Goal: Task Accomplishment & Management: Manage account settings

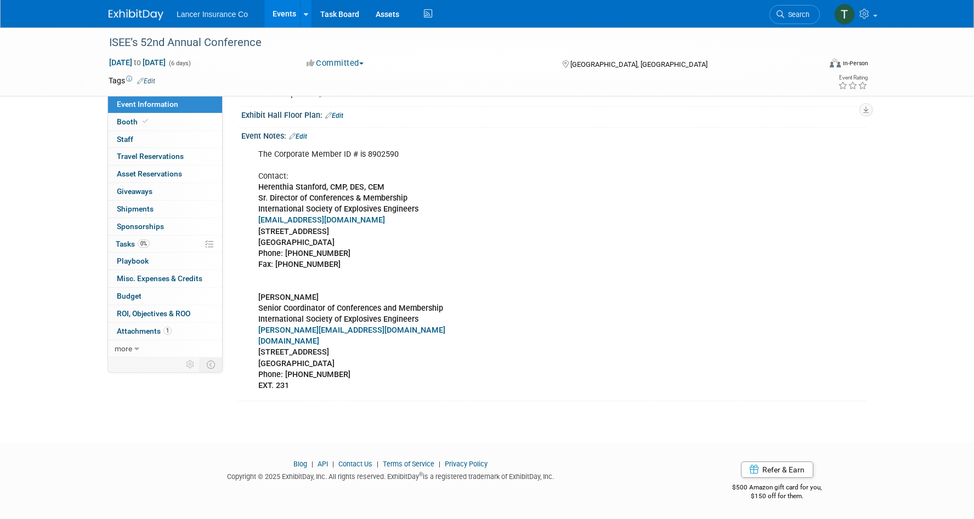
click at [287, 15] on link "Events" at bounding box center [284, 13] width 40 height 27
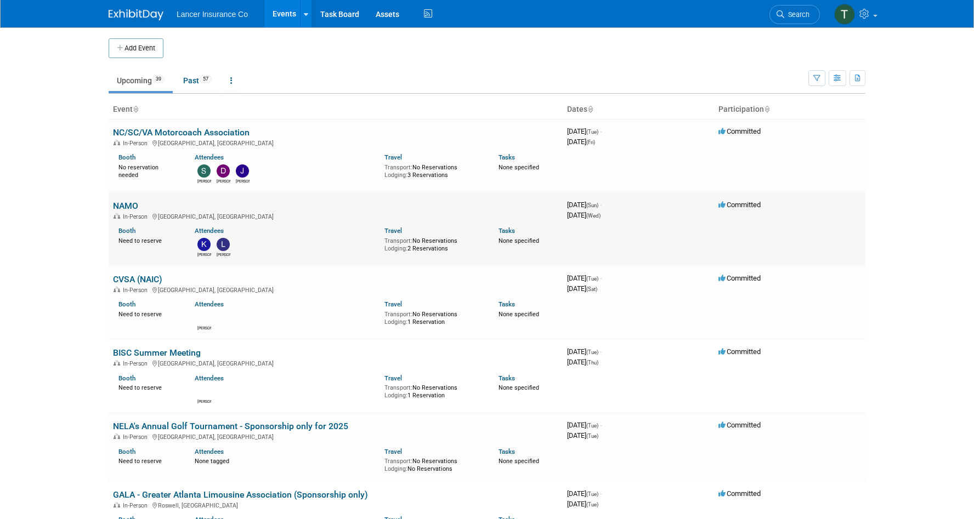
click at [123, 202] on link "NAMO" at bounding box center [125, 206] width 25 height 10
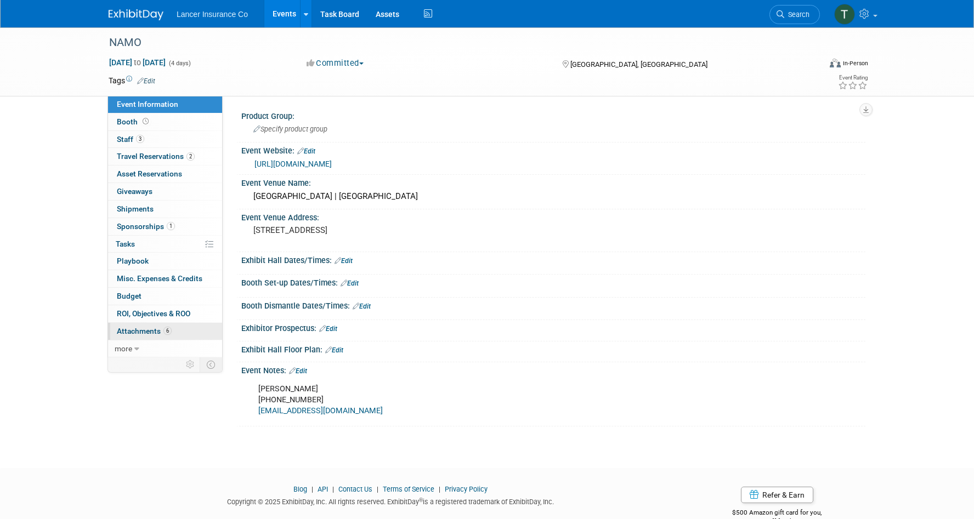
click at [138, 329] on span "Attachments 6" at bounding box center [144, 331] width 55 height 9
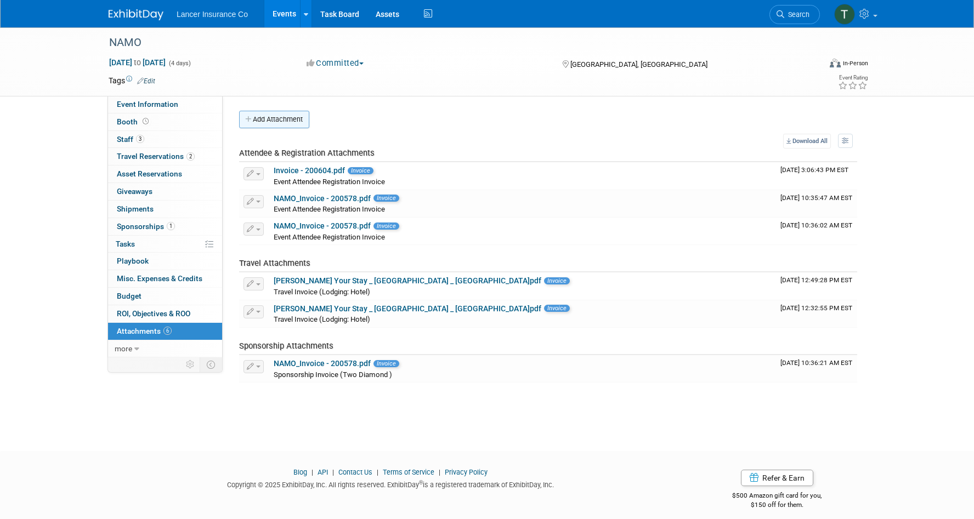
click at [285, 127] on button "Add Attachment" at bounding box center [274, 120] width 70 height 18
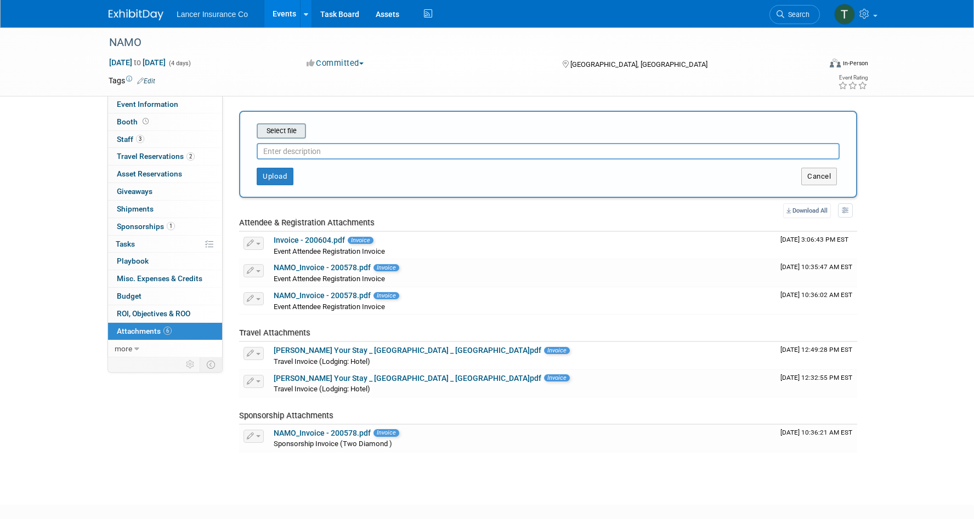
click at [279, 132] on input "file" at bounding box center [239, 130] width 131 height 13
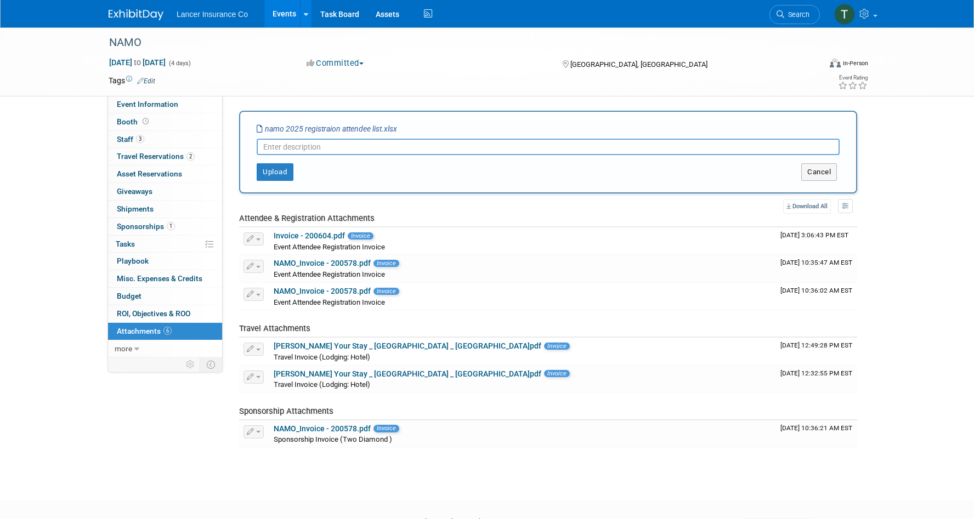
click at [294, 149] on input "text" at bounding box center [548, 147] width 583 height 16
type input "Attendees List"
click at [282, 174] on button "Upload" at bounding box center [275, 172] width 37 height 18
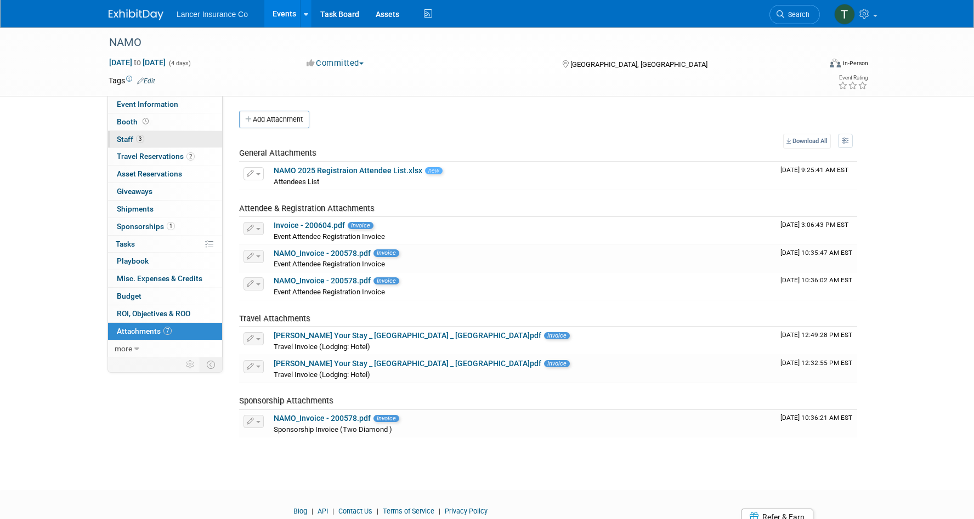
click at [129, 137] on span "Staff 3" at bounding box center [130, 139] width 27 height 9
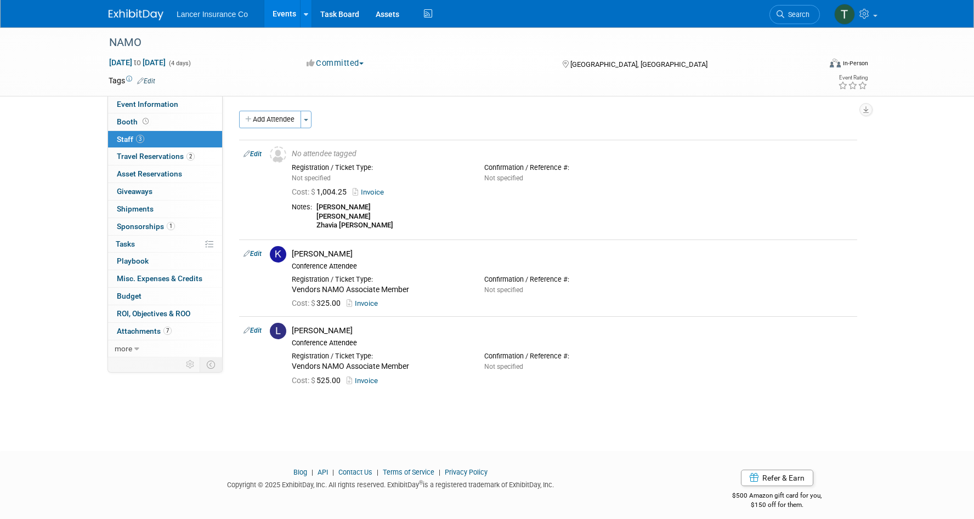
click at [284, 18] on link "Events" at bounding box center [284, 13] width 40 height 27
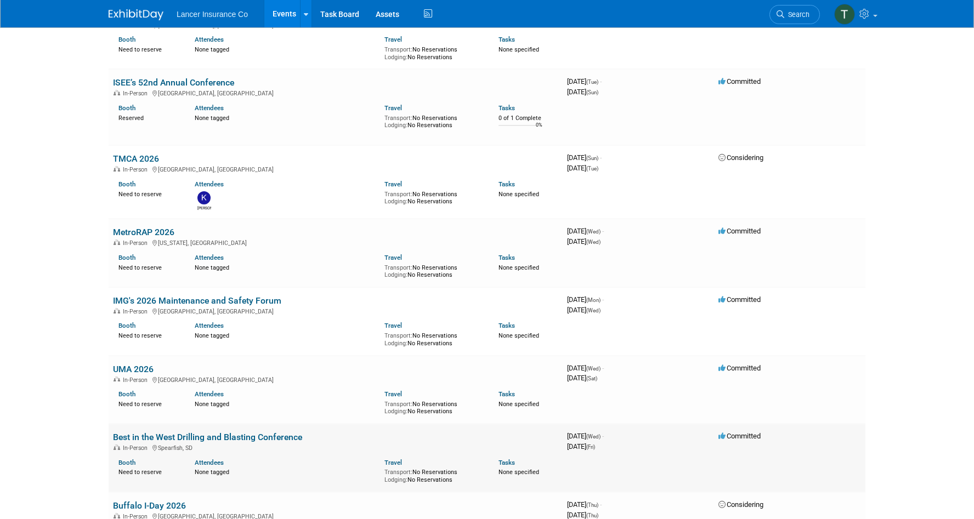
scroll to position [2231, 0]
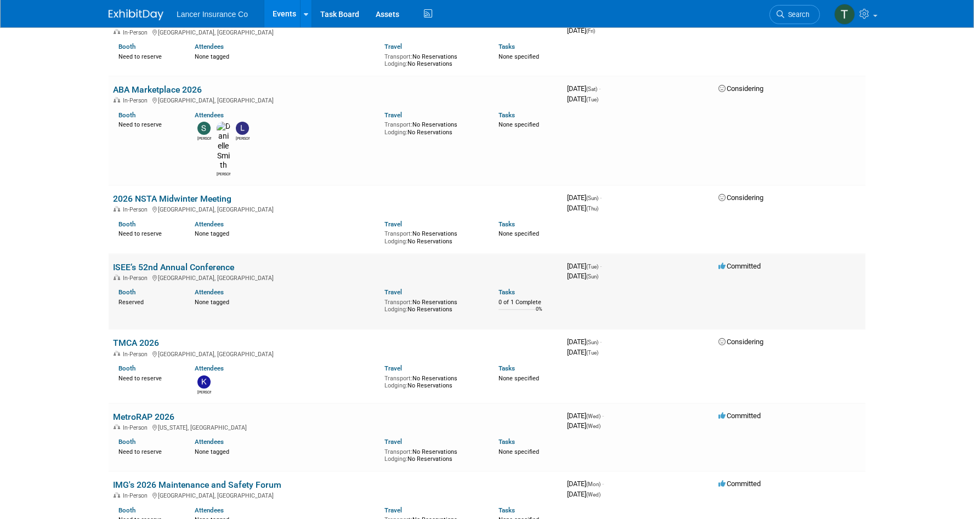
click at [144, 262] on link "ISEE’s 52nd Annual Conference" at bounding box center [173, 267] width 121 height 10
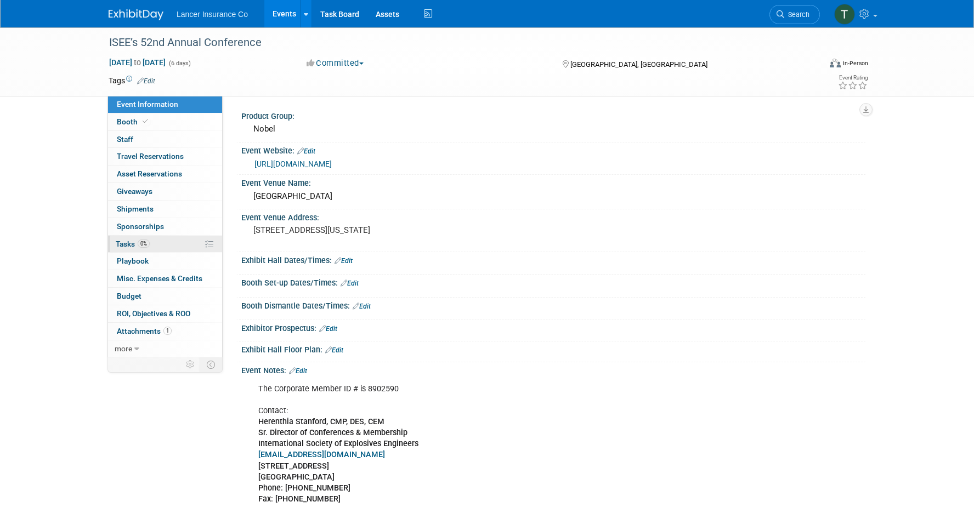
click at [124, 246] on span "Tasks 0%" at bounding box center [133, 244] width 34 height 9
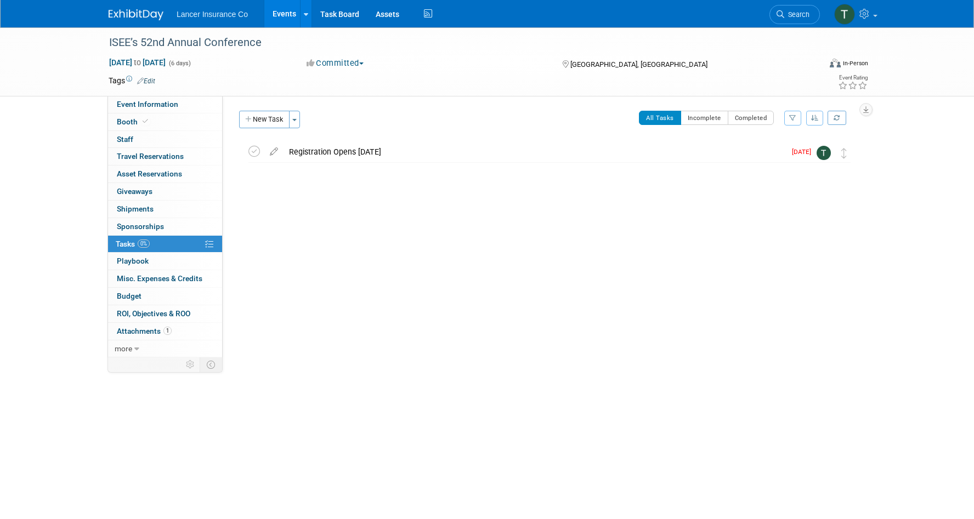
click at [282, 15] on link "Events" at bounding box center [284, 13] width 40 height 27
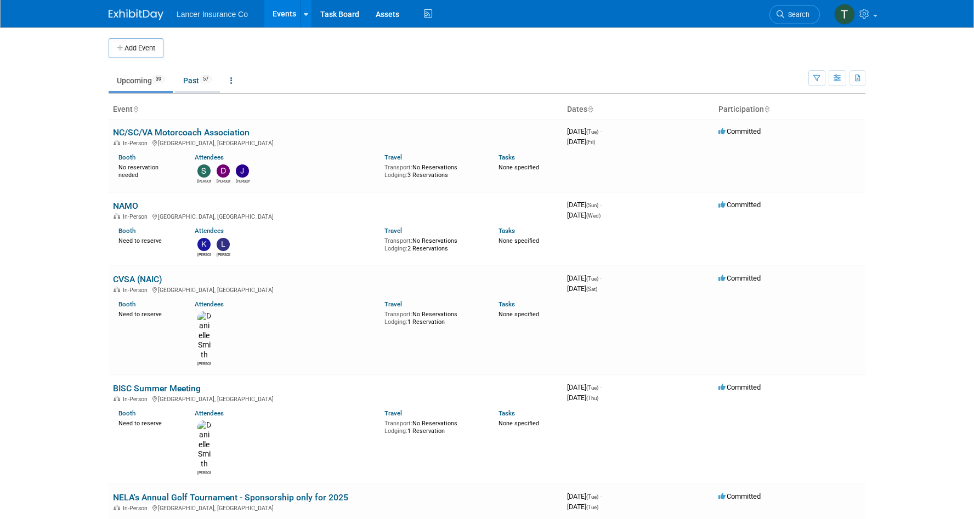
click at [192, 78] on link "Past 57" at bounding box center [197, 80] width 45 height 21
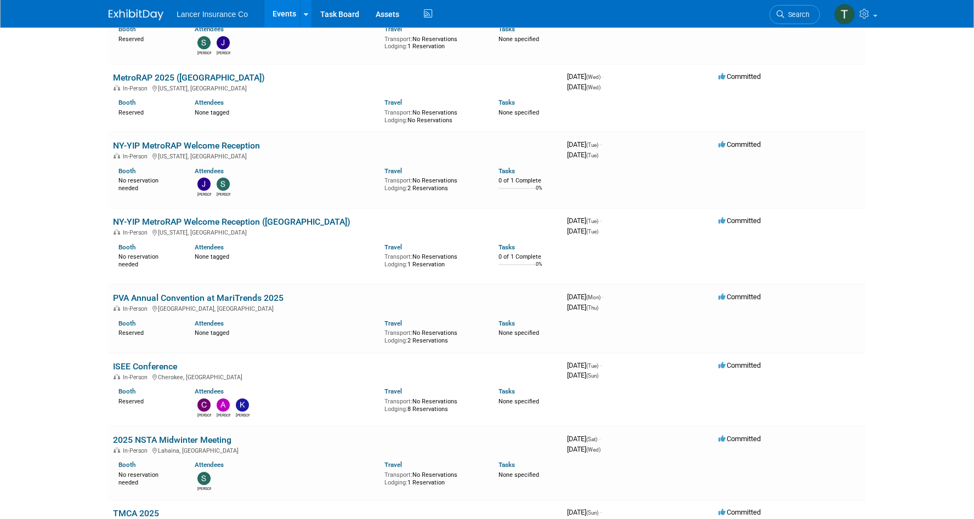
scroll to position [3221, 0]
click at [146, 364] on link "ISEE Conference" at bounding box center [145, 365] width 64 height 10
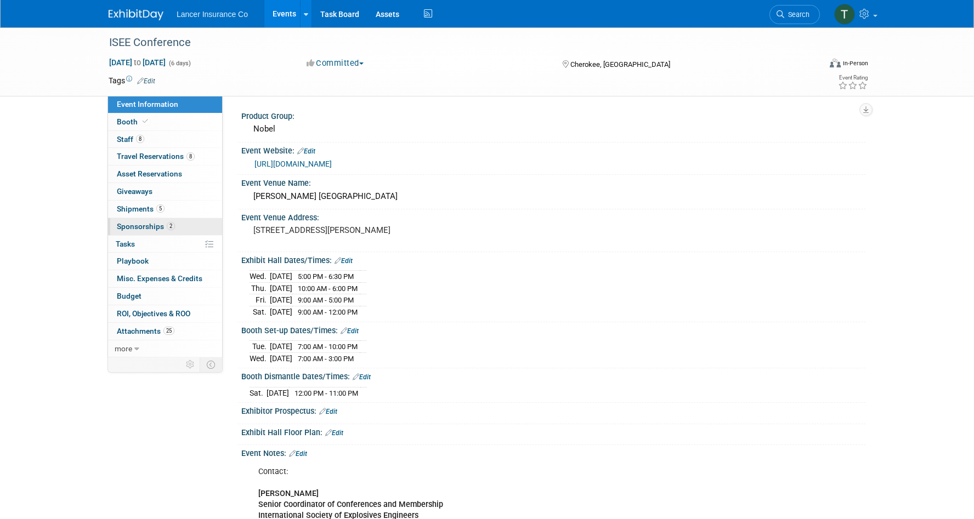
click at [130, 222] on link "2 Sponsorships 2" at bounding box center [165, 226] width 114 height 17
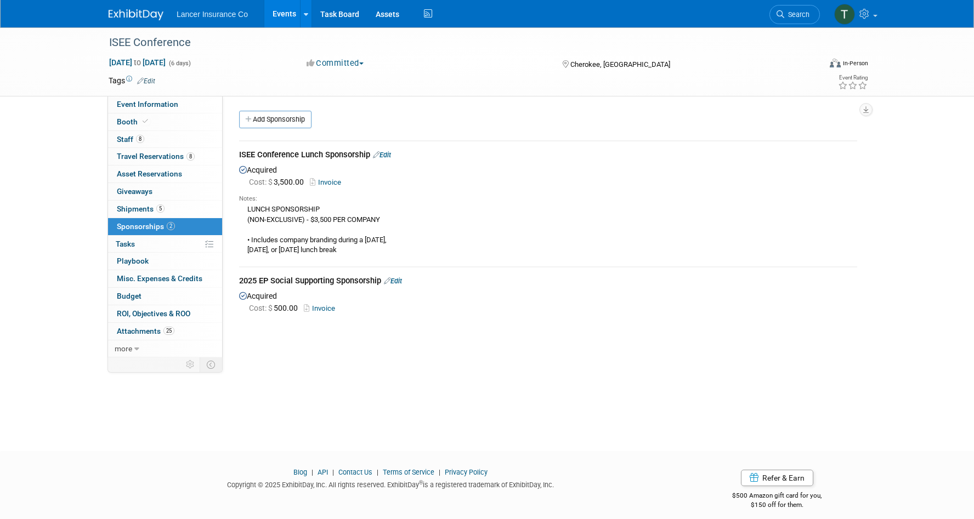
click at [280, 12] on link "Events" at bounding box center [284, 13] width 40 height 27
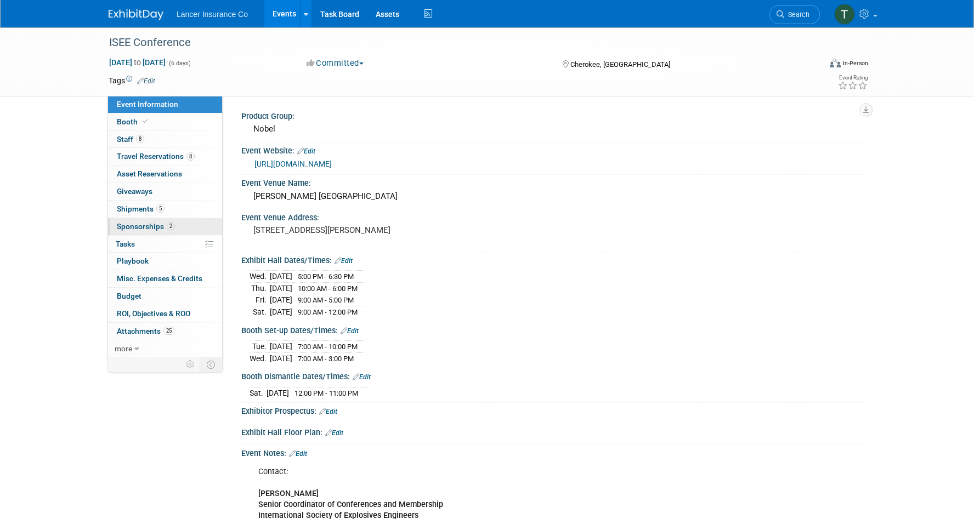
click at [139, 229] on span "Sponsorships 2" at bounding box center [146, 226] width 58 height 9
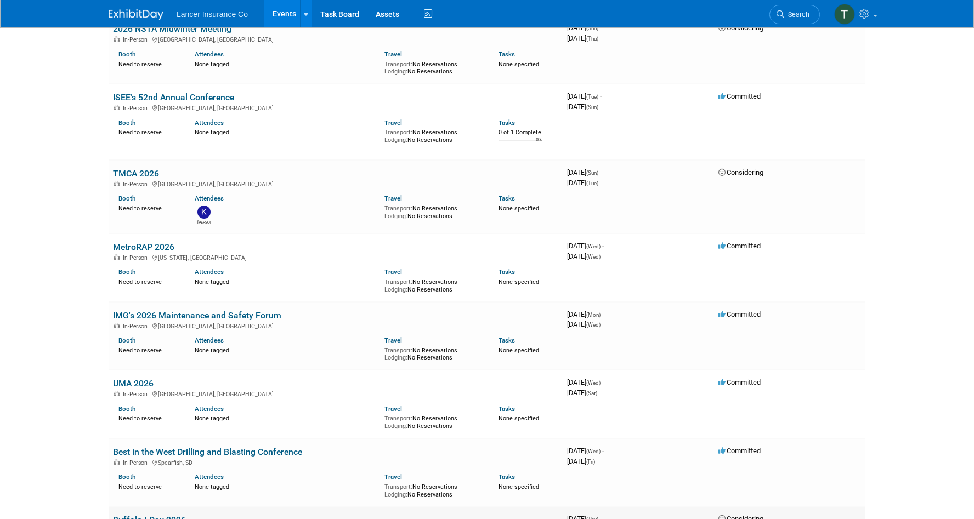
scroll to position [2301, 0]
click at [142, 93] on link "ISEE’s 52nd Annual Conference" at bounding box center [173, 98] width 121 height 10
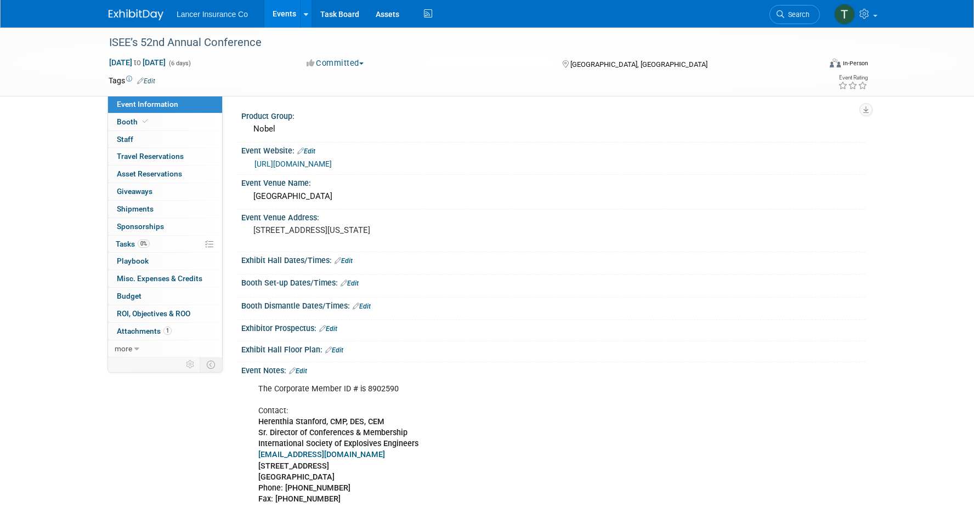
click at [286, 163] on link "[URL][DOMAIN_NAME]" at bounding box center [292, 164] width 77 height 9
